Goal: Navigation & Orientation: Understand site structure

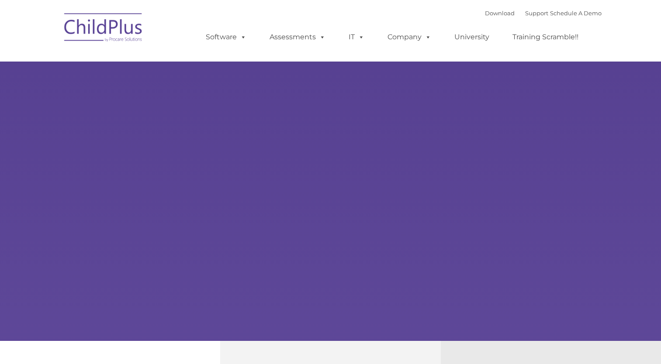
type input ""
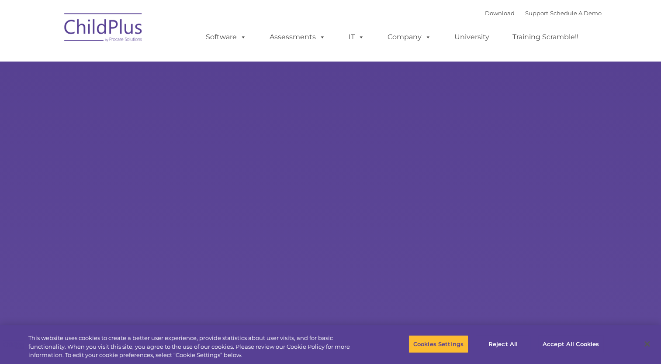
select select "MEDIUM"
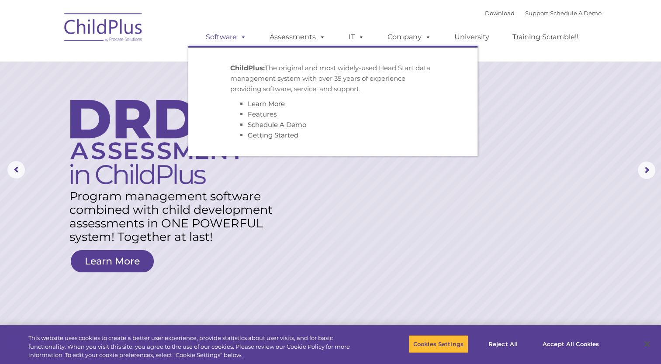
click at [232, 39] on link "Software" at bounding box center [226, 36] width 58 height 17
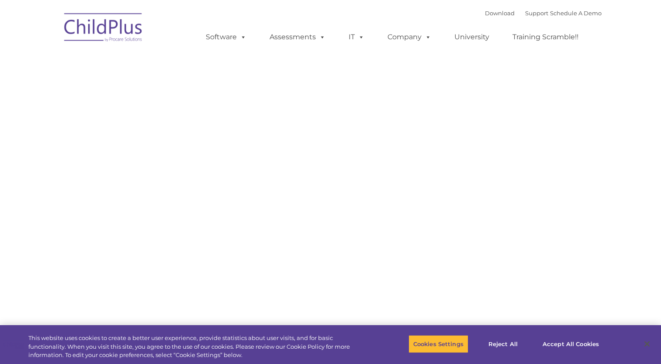
type input ""
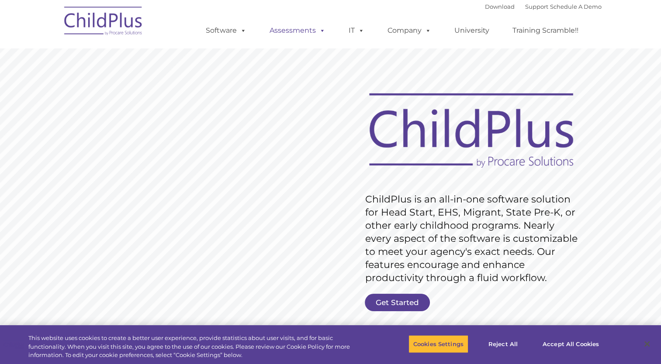
click at [325, 30] on link "Assessments" at bounding box center [297, 30] width 73 height 17
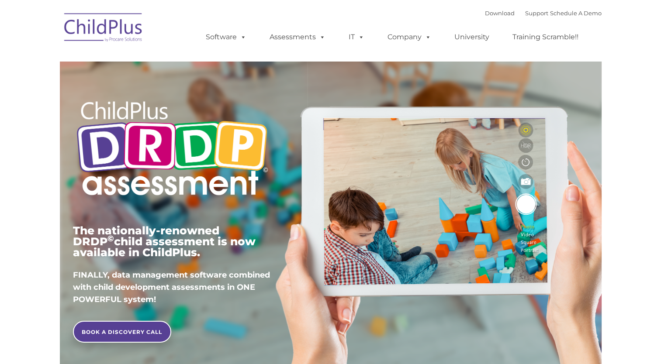
type input ""
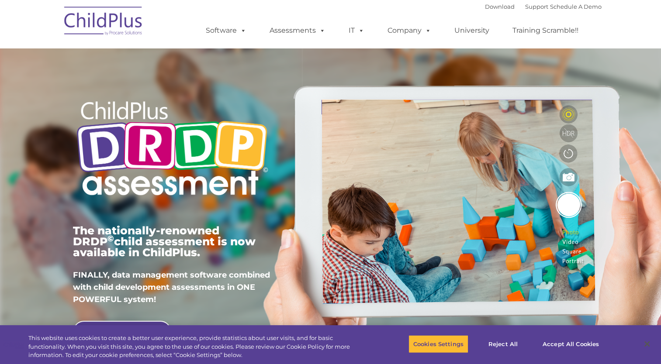
click at [108, 26] on img at bounding box center [103, 22] width 87 height 44
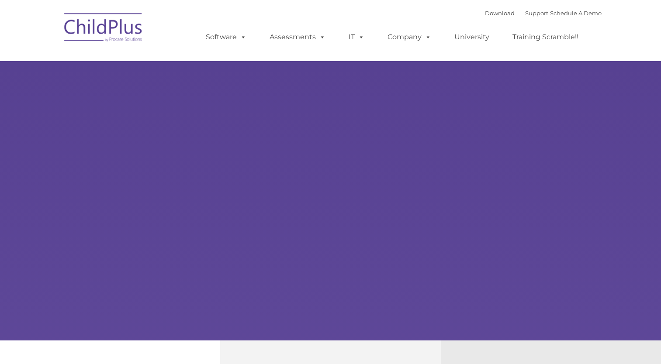
type input ""
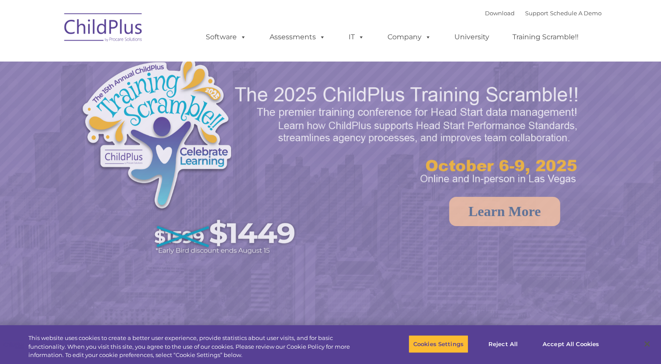
select select "MEDIUM"
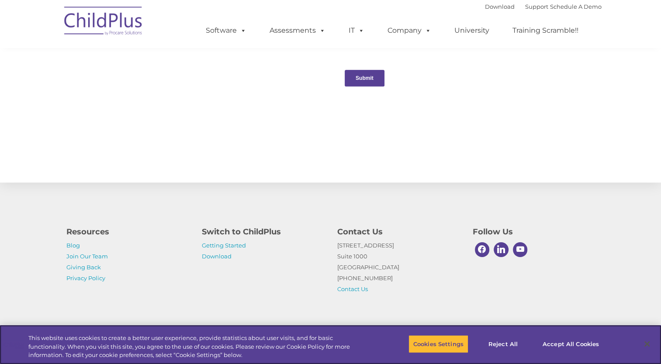
scroll to position [922, 0]
